Goal: Subscribe to service/newsletter

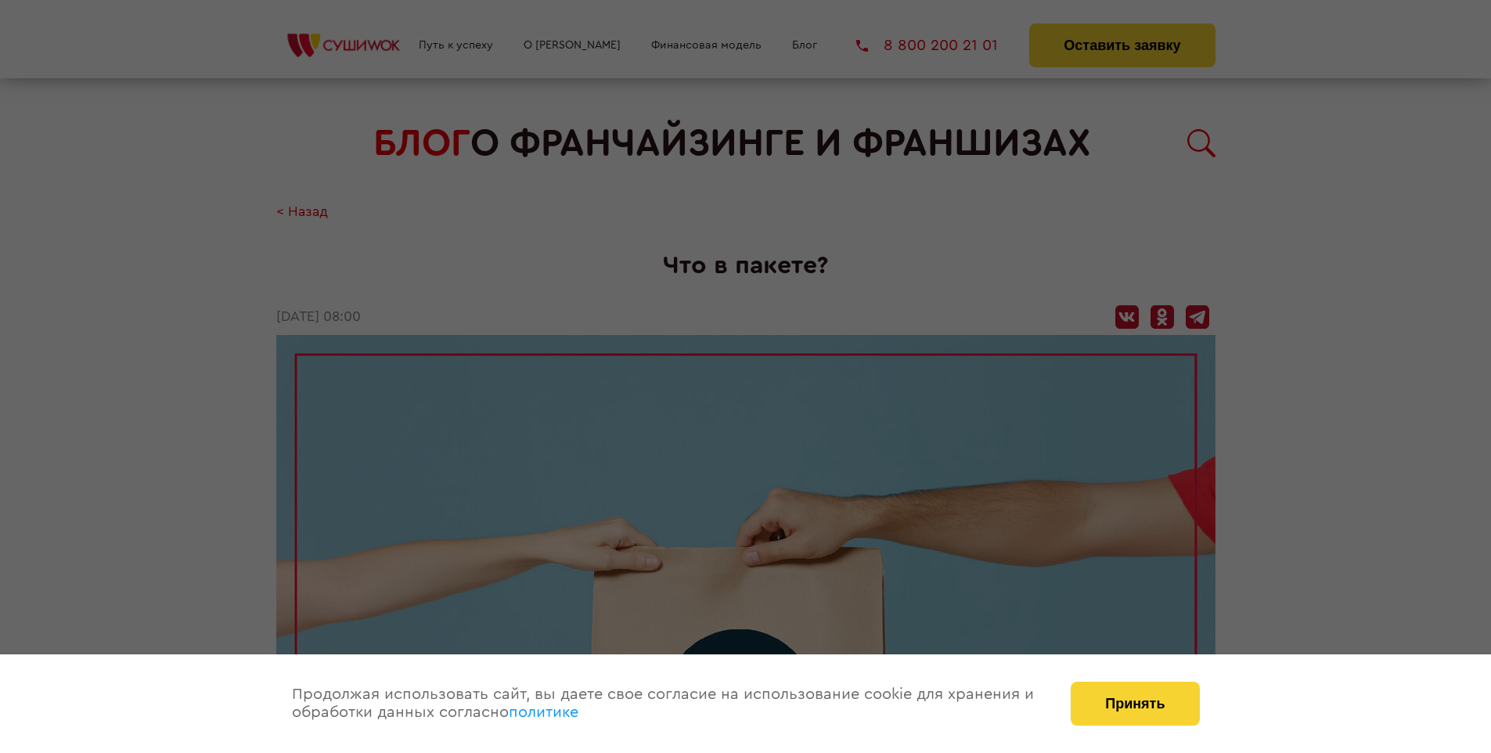
scroll to position [2624, 0]
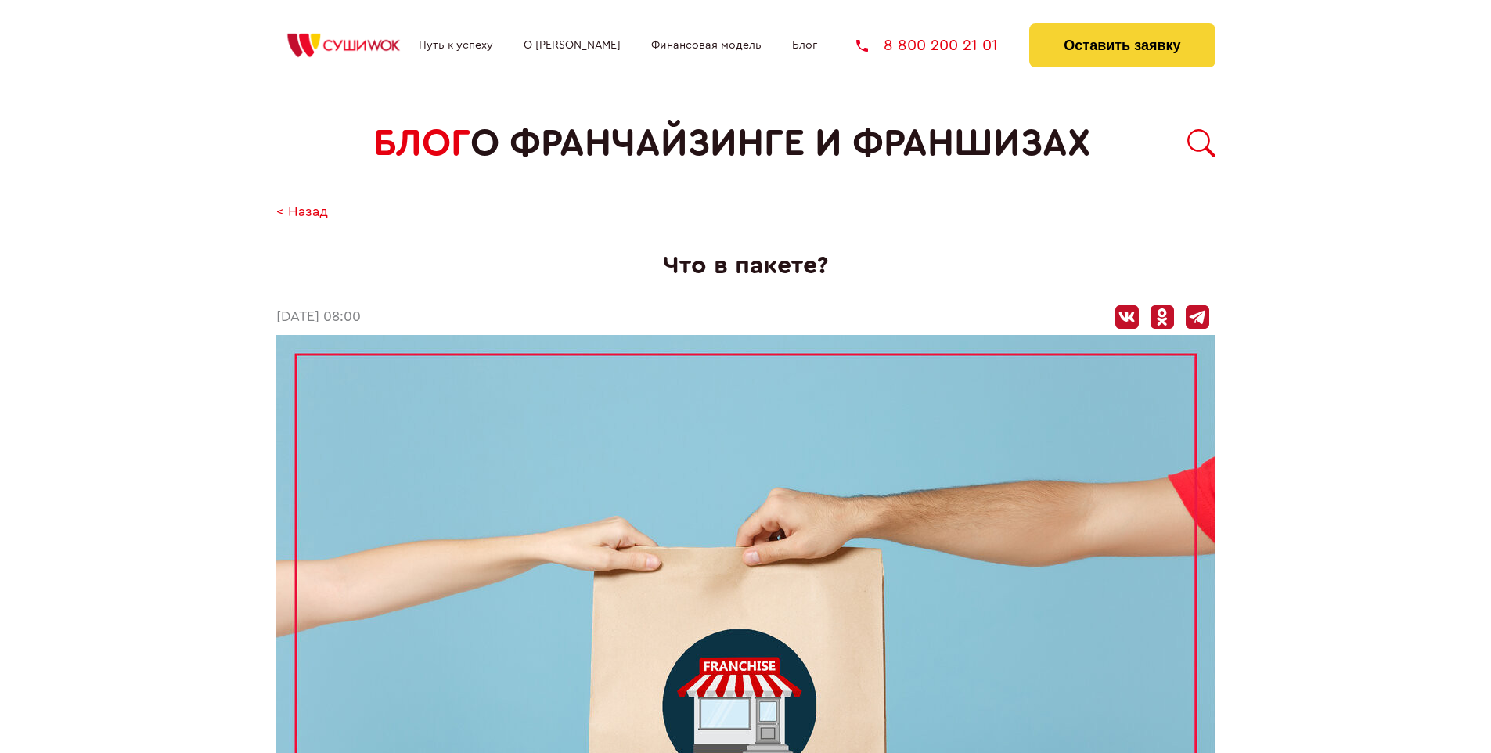
scroll to position [2624, 0]
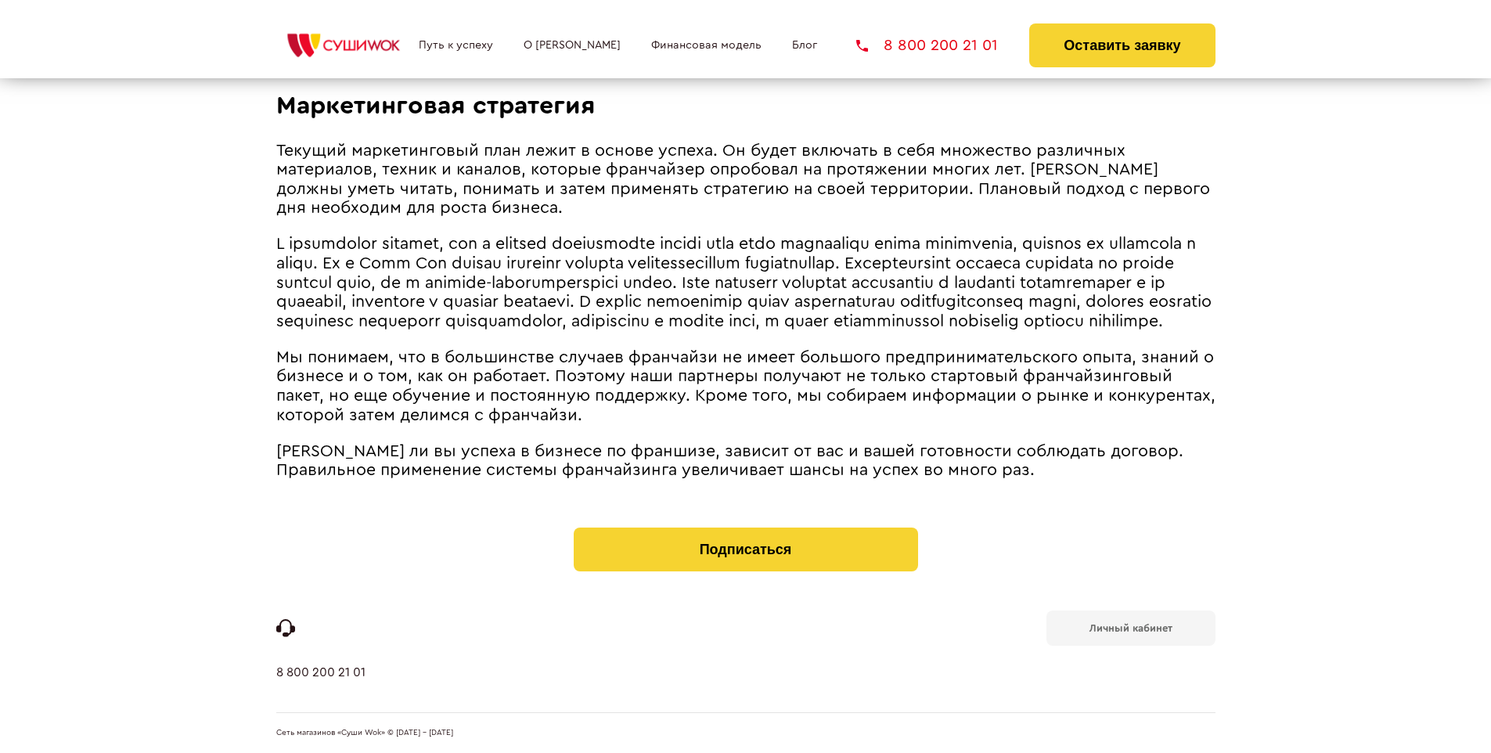
click at [1130, 626] on b "Личный кабинет" at bounding box center [1130, 628] width 83 height 10
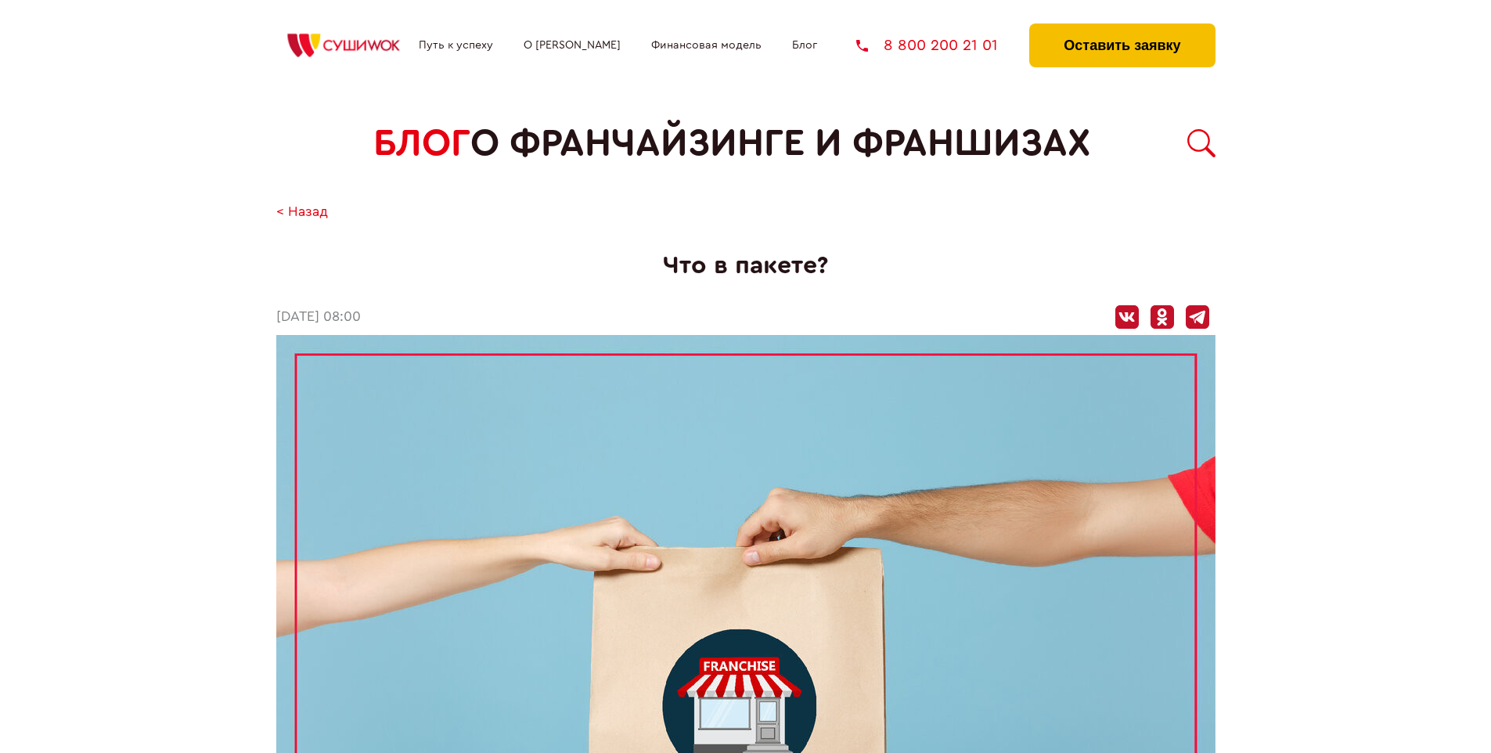
click at [1122, 27] on button "Оставить заявку" at bounding box center [1121, 45] width 185 height 44
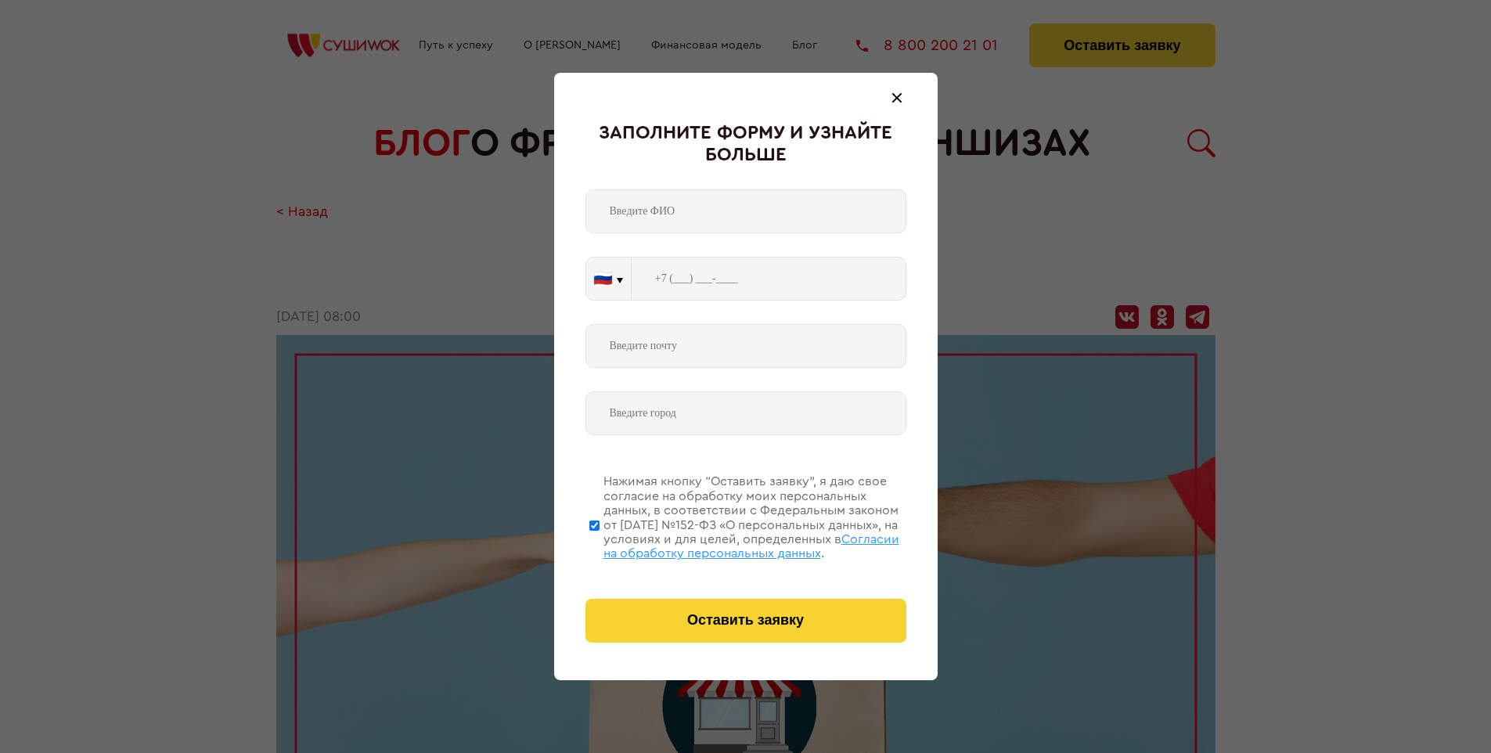
click at [726, 544] on span "Согласии на обработку персональных данных" at bounding box center [751, 546] width 296 height 27
click at [600, 544] on input "Нажимая кнопку “Оставить заявку”, я даю свое согласие на обработку моих персона…" at bounding box center [594, 525] width 10 height 125
checkbox input "false"
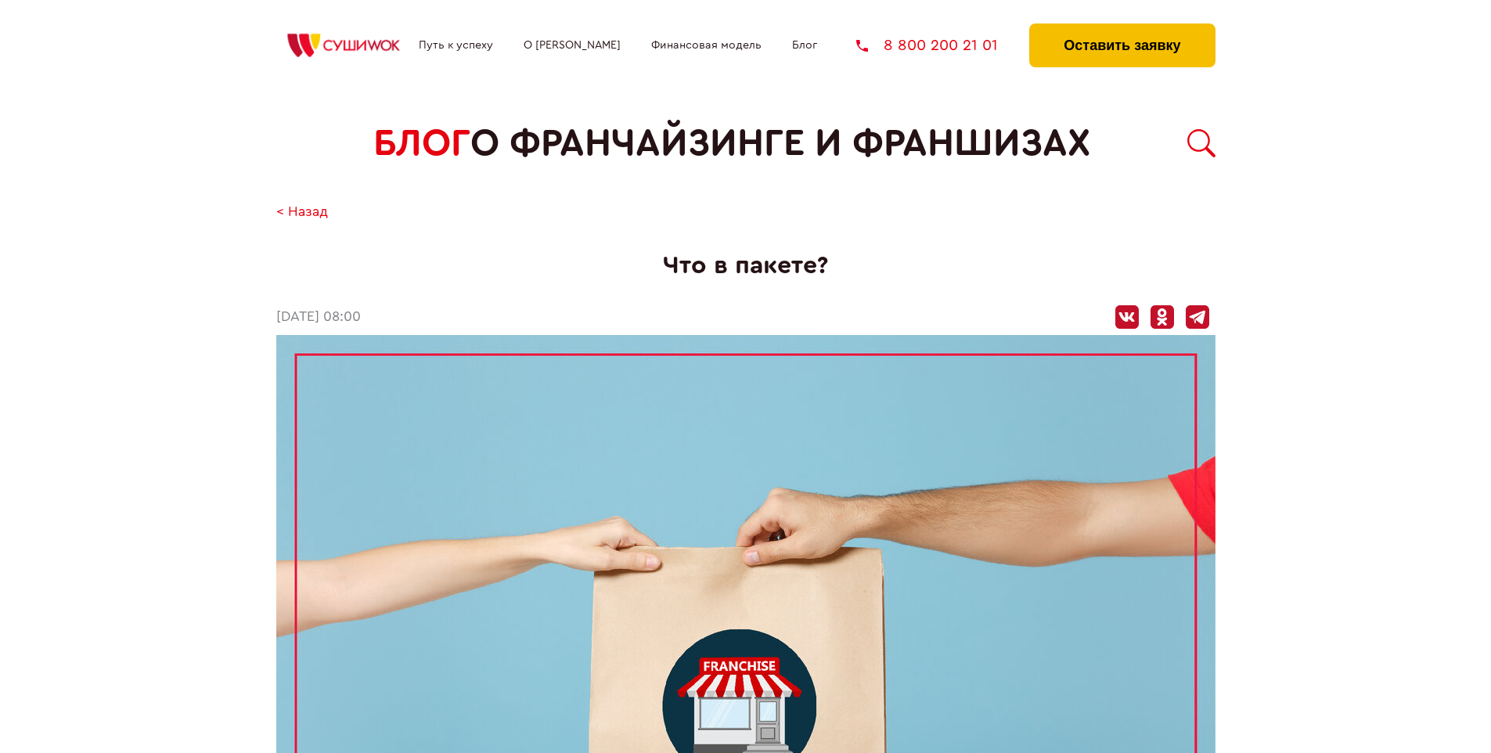
click at [1122, 27] on button "Оставить заявку" at bounding box center [1121, 45] width 185 height 44
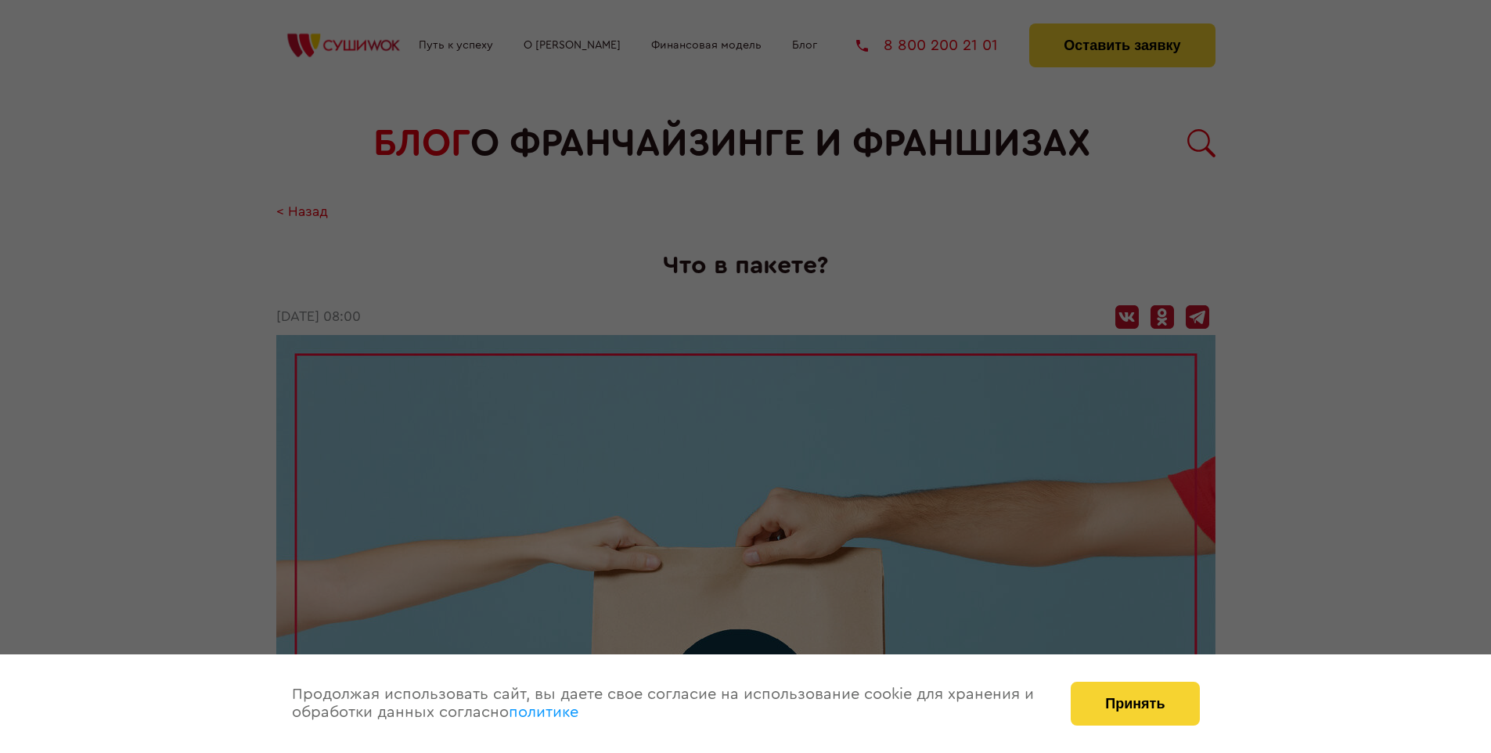
scroll to position [2624, 0]
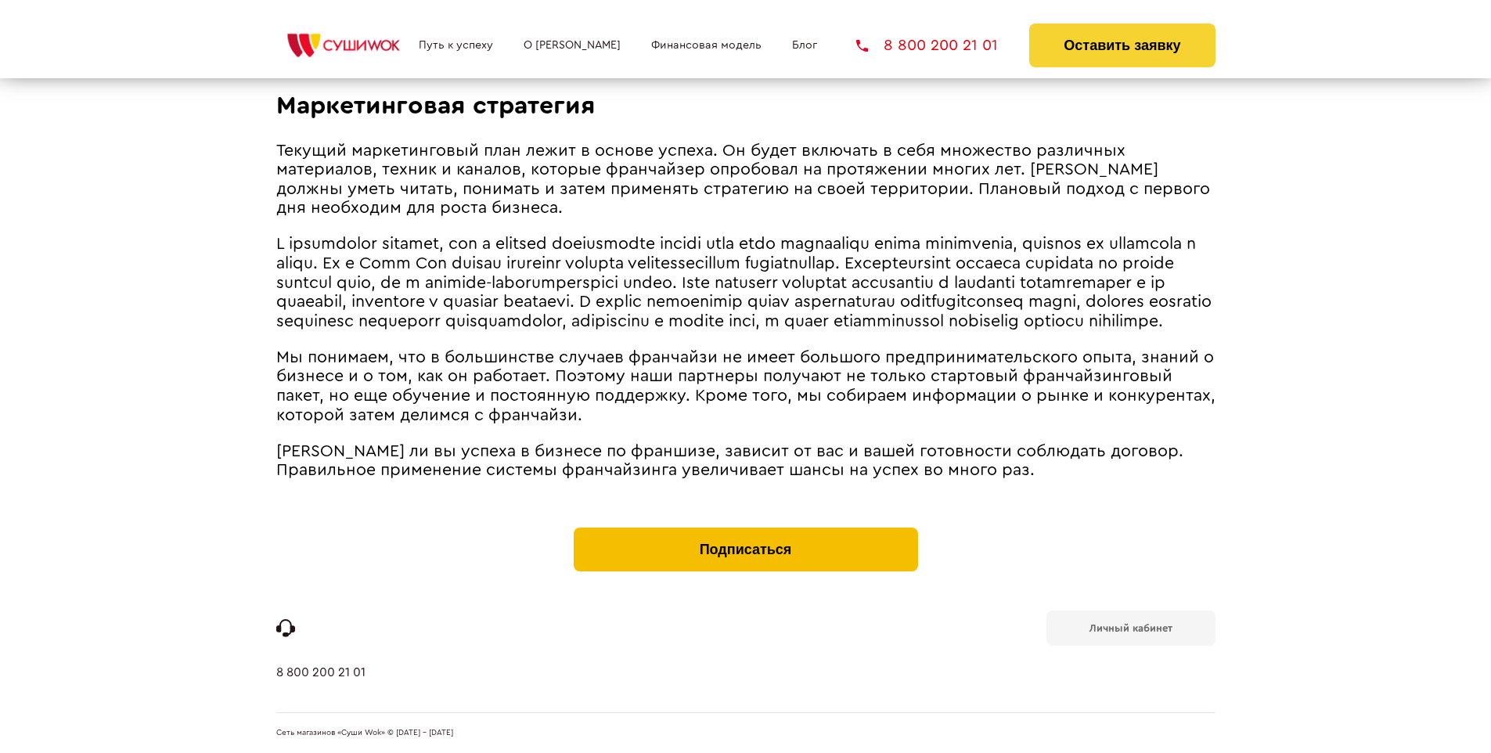
click at [745, 531] on button "Подписаться" at bounding box center [746, 550] width 344 height 44
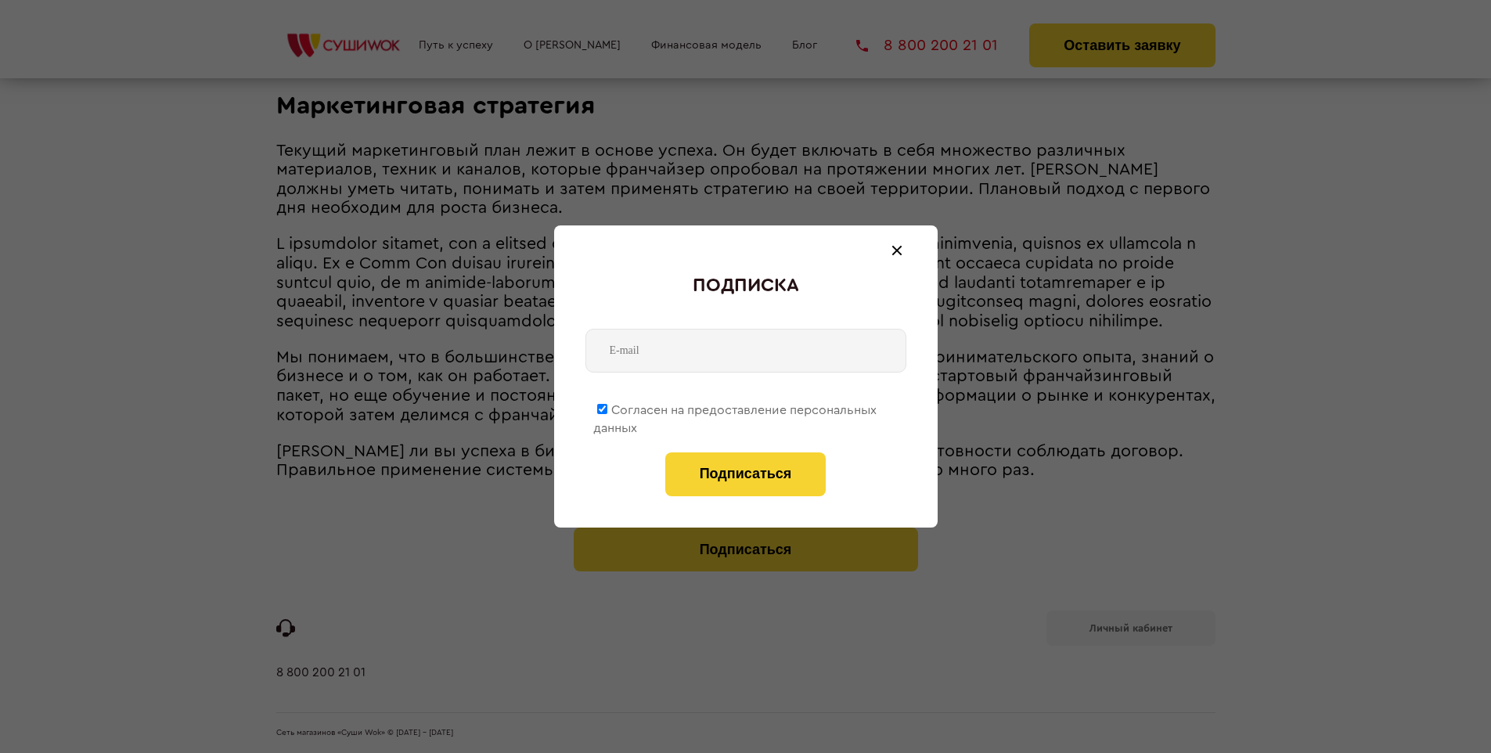
click at [736, 407] on span "Согласен на предоставление персональных данных" at bounding box center [734, 419] width 283 height 31
click at [607, 407] on input "Согласен на предоставление персональных данных" at bounding box center [602, 409] width 10 height 10
checkbox input "false"
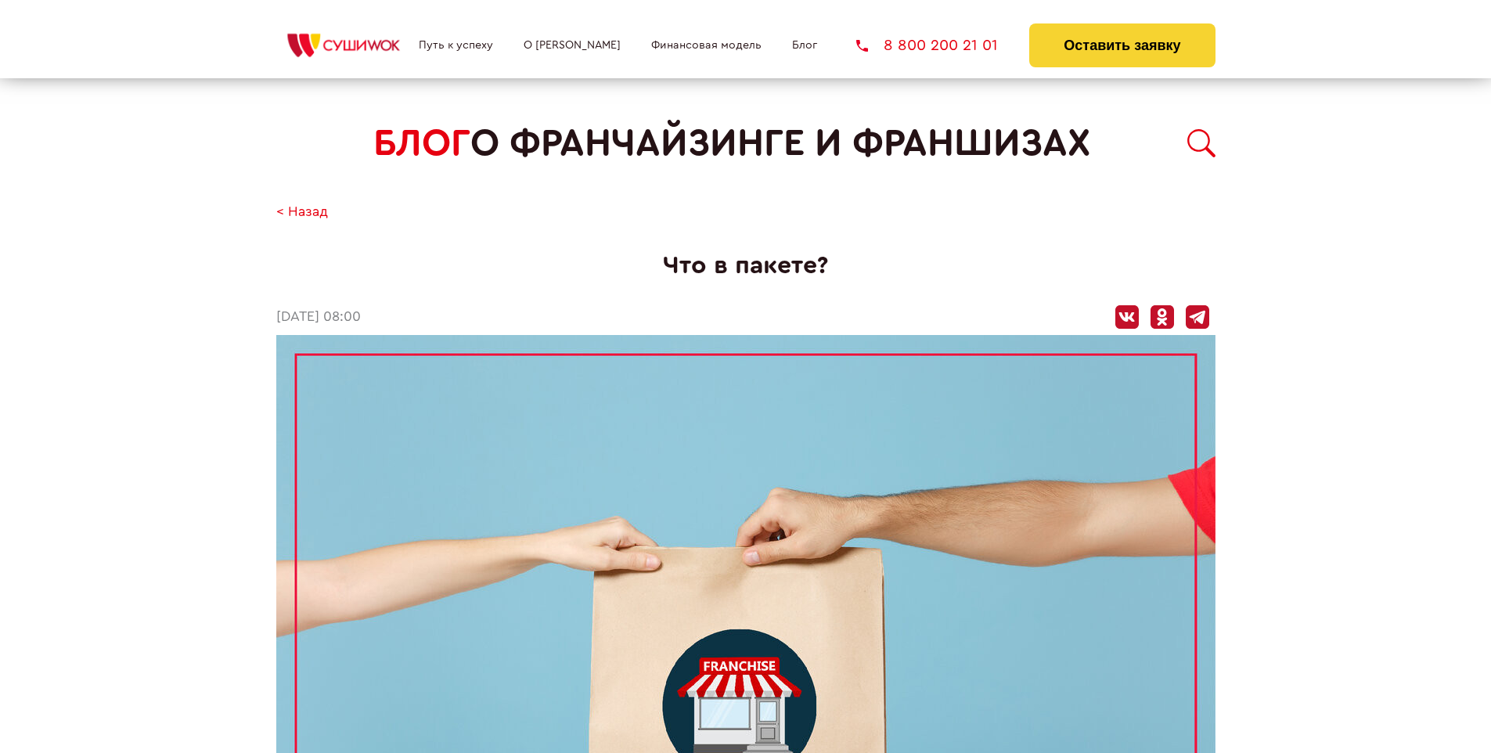
scroll to position [2624, 0]
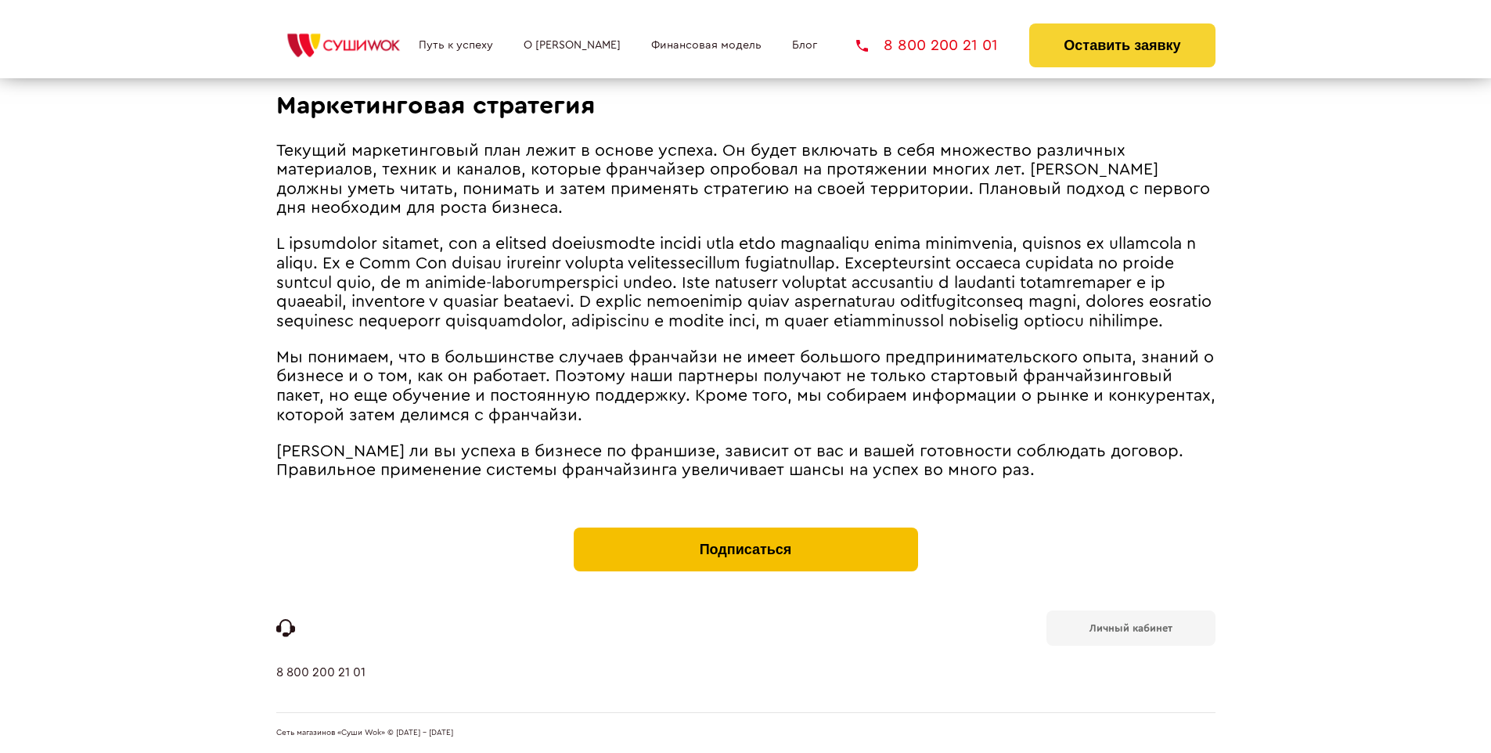
click at [745, 531] on button "Подписаться" at bounding box center [746, 550] width 344 height 44
